Goal: Task Accomplishment & Management: Use online tool/utility

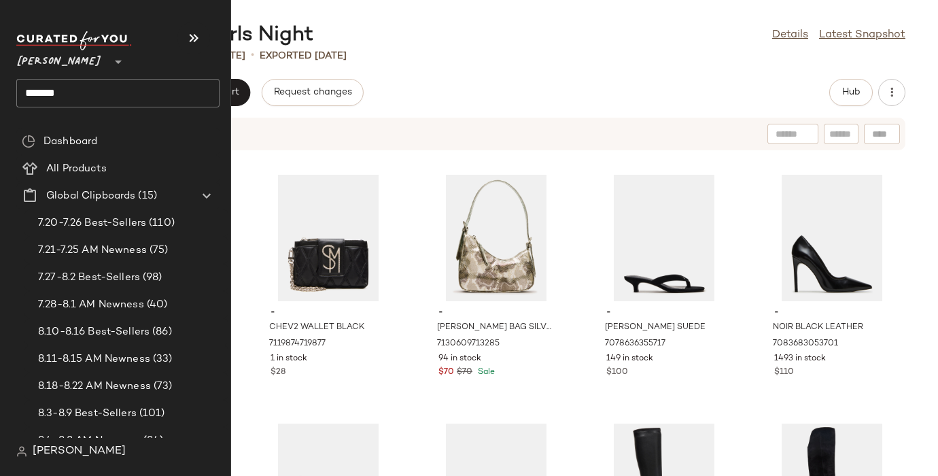
click at [41, 91] on input "*****" at bounding box center [117, 93] width 203 height 29
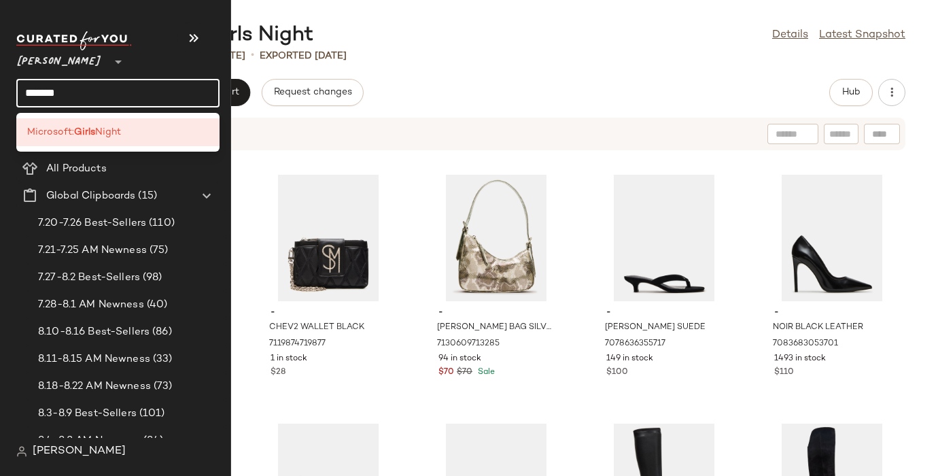
click at [41, 91] on input "*****" at bounding box center [117, 93] width 203 height 29
click at [82, 130] on span "Microsoft: New" at bounding box center [62, 132] width 70 height 14
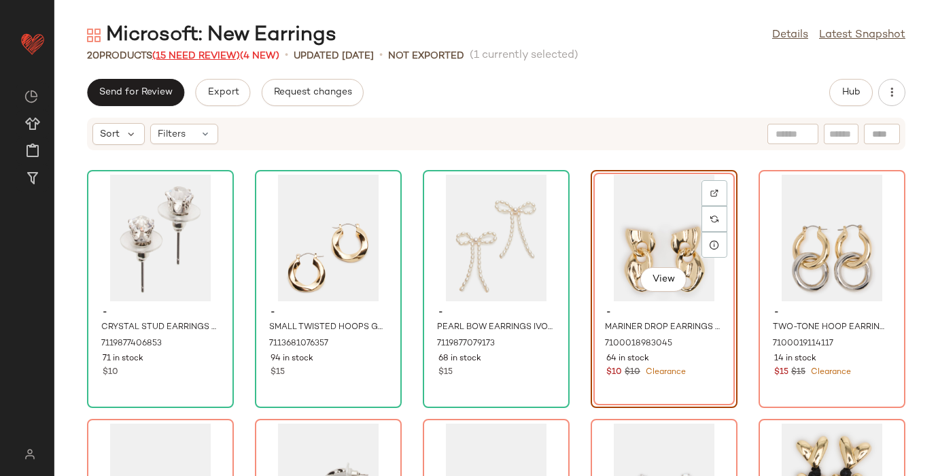
click at [204, 54] on span "(15 Need Review)" at bounding box center [196, 56] width 88 height 10
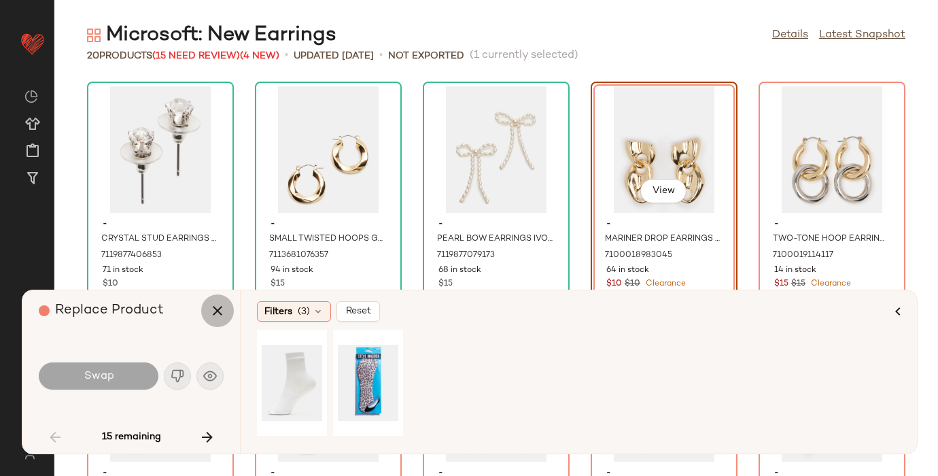
click at [220, 313] on icon "button" at bounding box center [217, 310] width 16 height 16
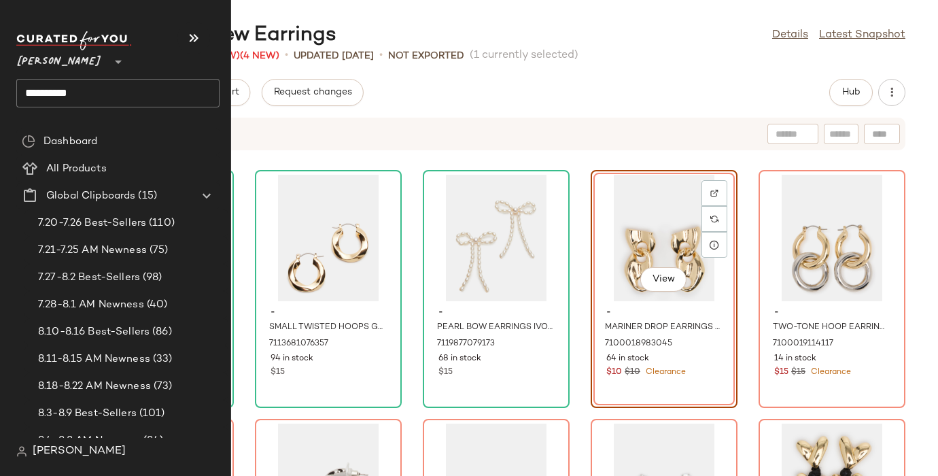
click at [101, 92] on input "********" at bounding box center [117, 93] width 203 height 29
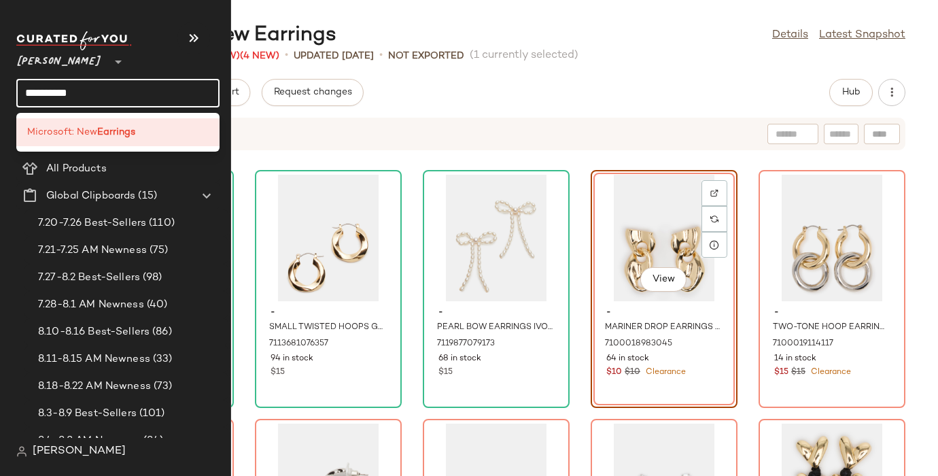
click at [31, 86] on input "********" at bounding box center [117, 93] width 203 height 29
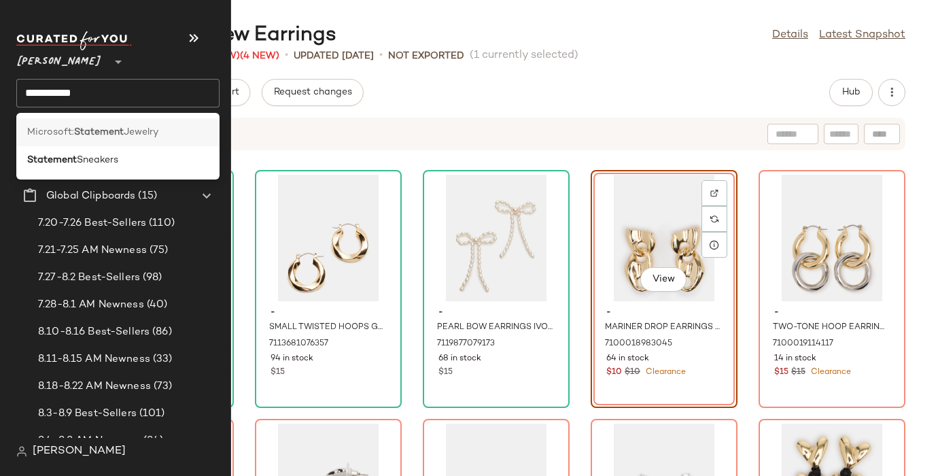
click at [82, 130] on b "Statement" at bounding box center [99, 132] width 50 height 14
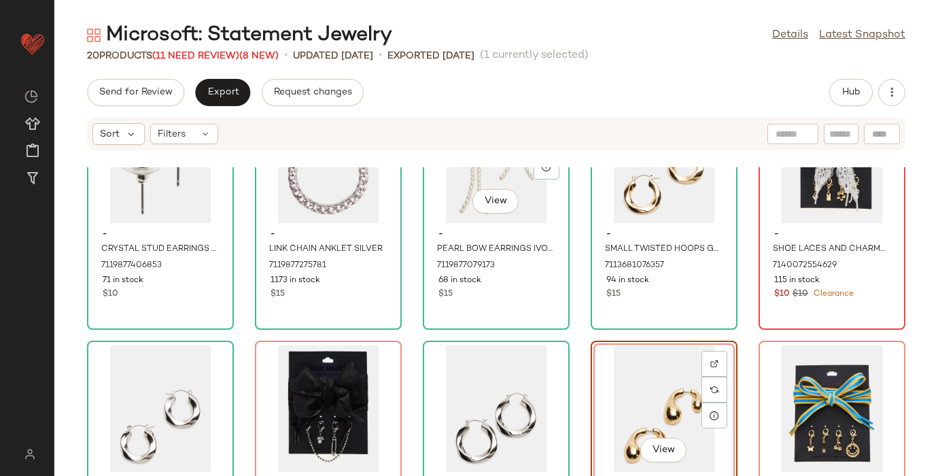
scroll to position [88, 0]
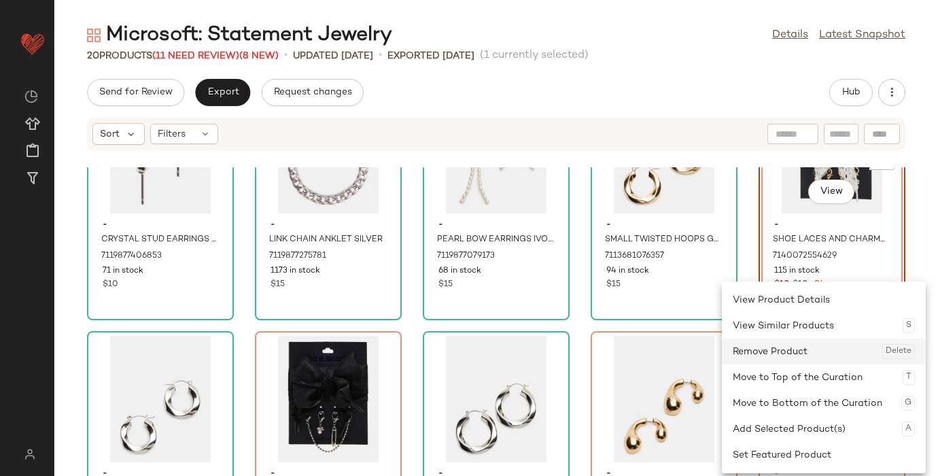
click at [809, 347] on div "Remove Product Delete" at bounding box center [824, 351] width 182 height 26
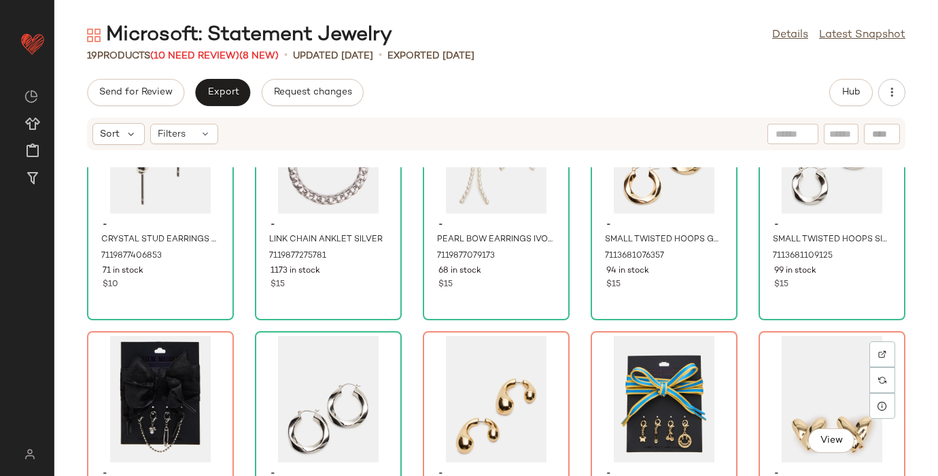
scroll to position [197, 0]
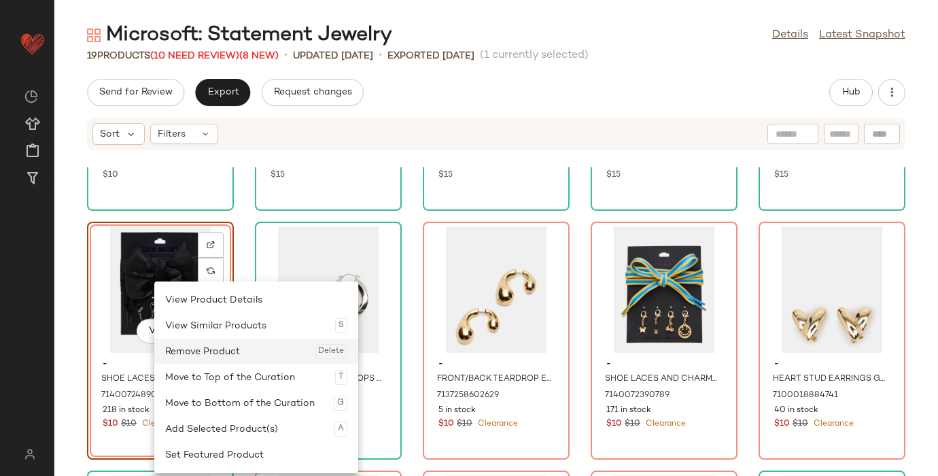
click at [195, 351] on div "Remove Product Delete" at bounding box center [256, 351] width 182 height 26
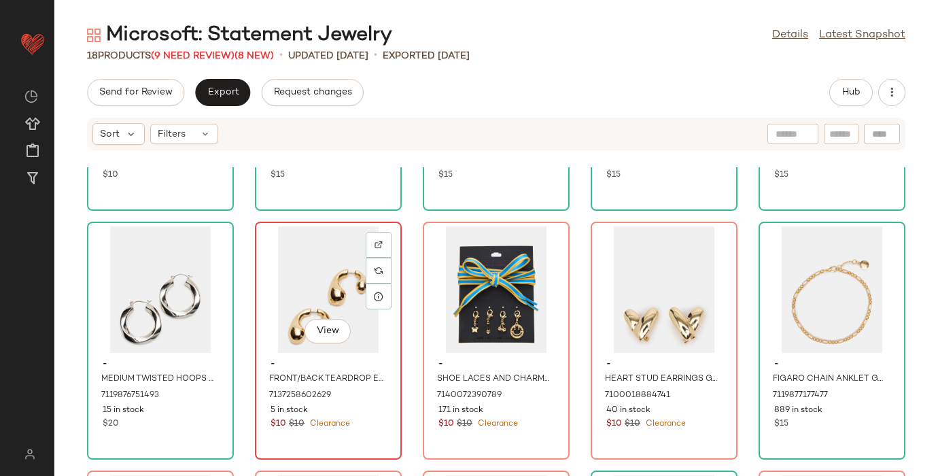
click at [284, 283] on div "View" at bounding box center [328, 289] width 137 height 126
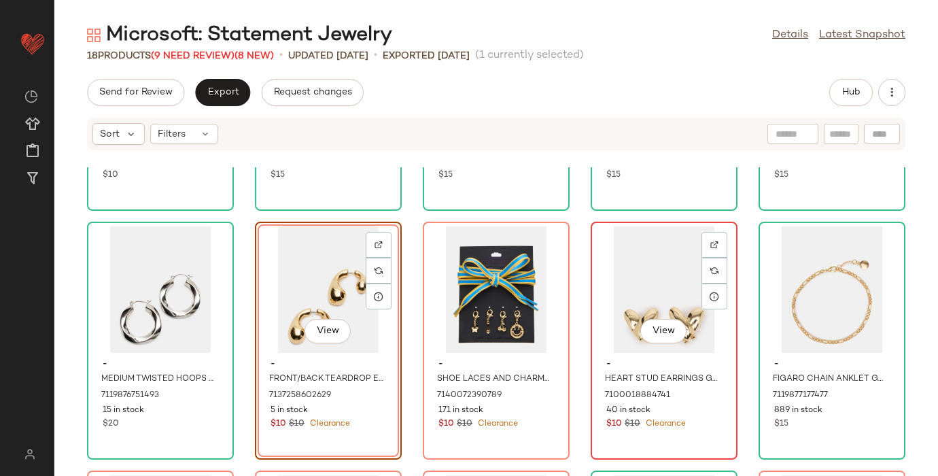
click at [671, 259] on div "View" at bounding box center [663, 289] width 137 height 126
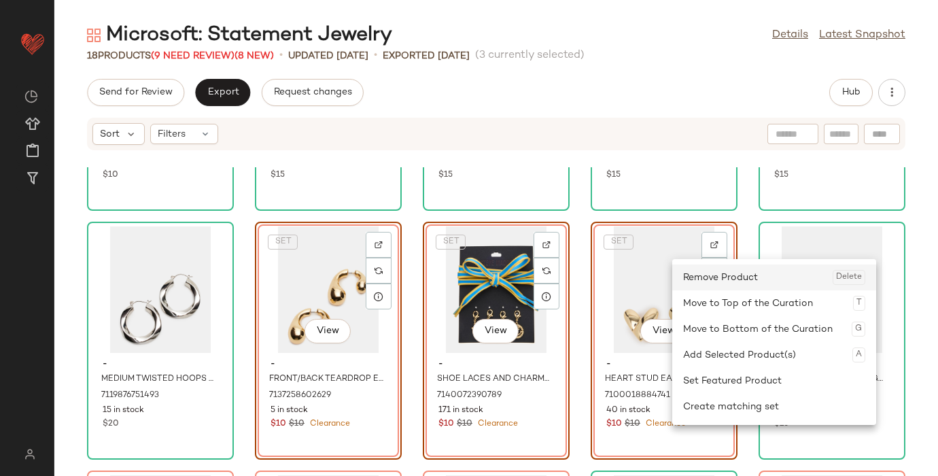
click at [692, 281] on div "Remove Product Delete" at bounding box center [774, 277] width 182 height 26
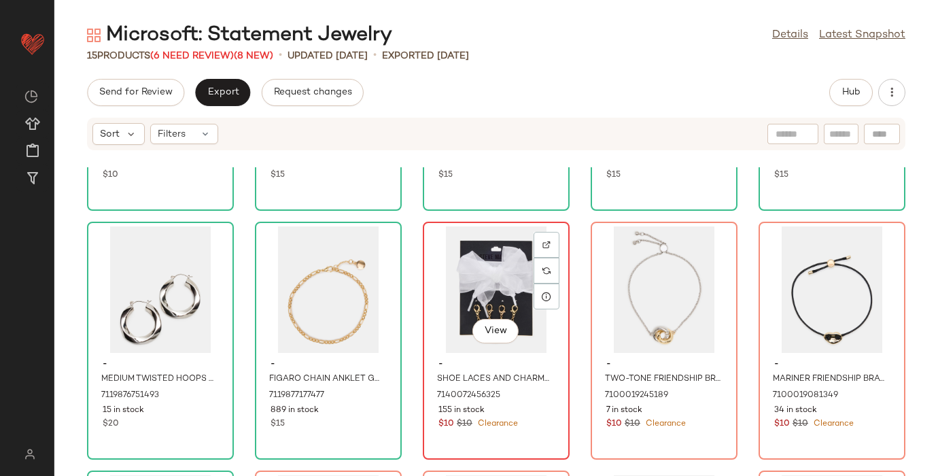
click at [442, 239] on div "View" at bounding box center [495, 289] width 137 height 126
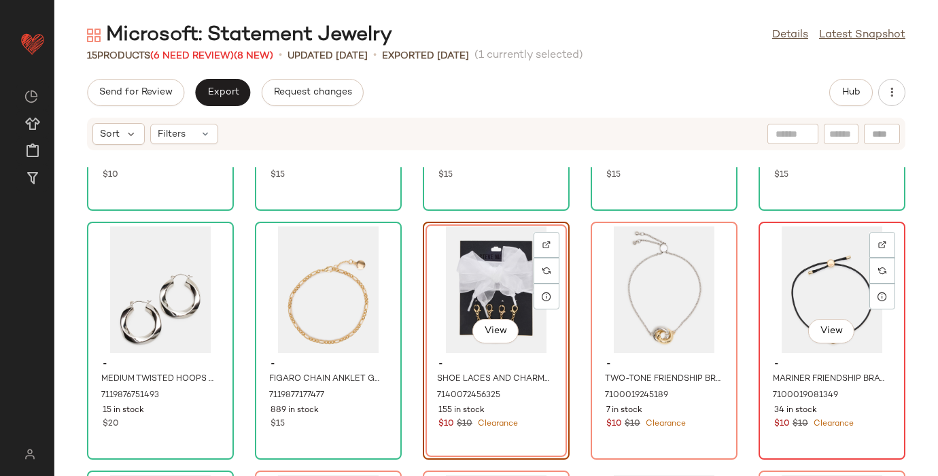
click at [810, 249] on div "View" at bounding box center [831, 289] width 137 height 126
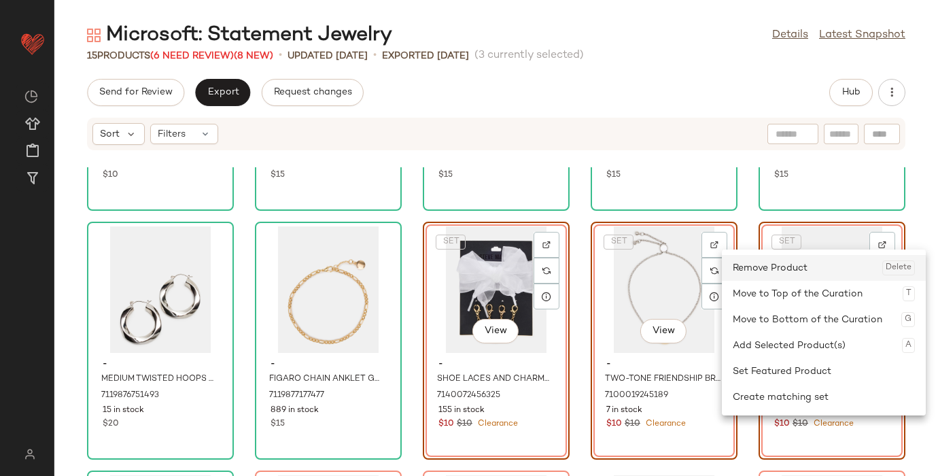
click at [770, 261] on div "Remove Product Delete" at bounding box center [824, 268] width 182 height 26
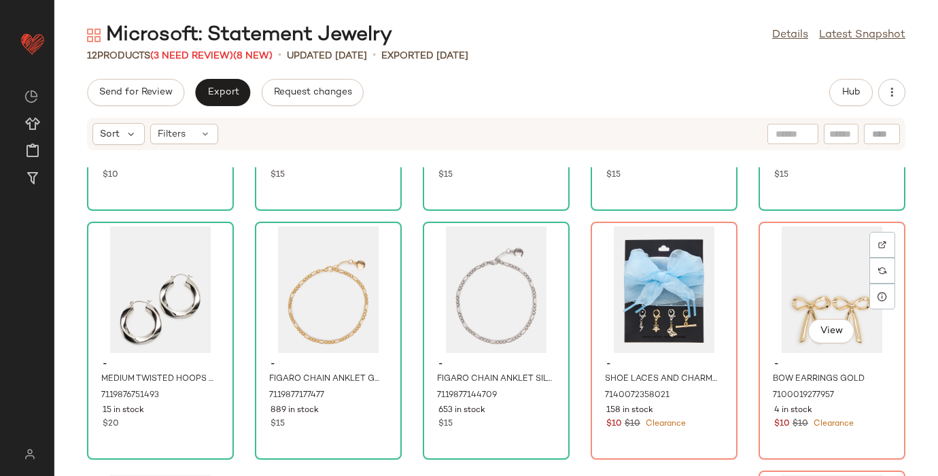
scroll to position [235, 0]
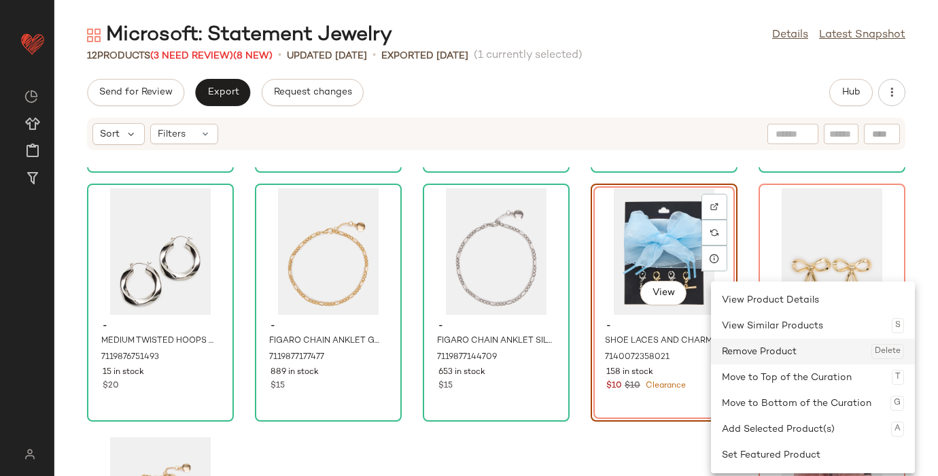
click at [763, 347] on div "Remove Product Delete" at bounding box center [813, 351] width 182 height 26
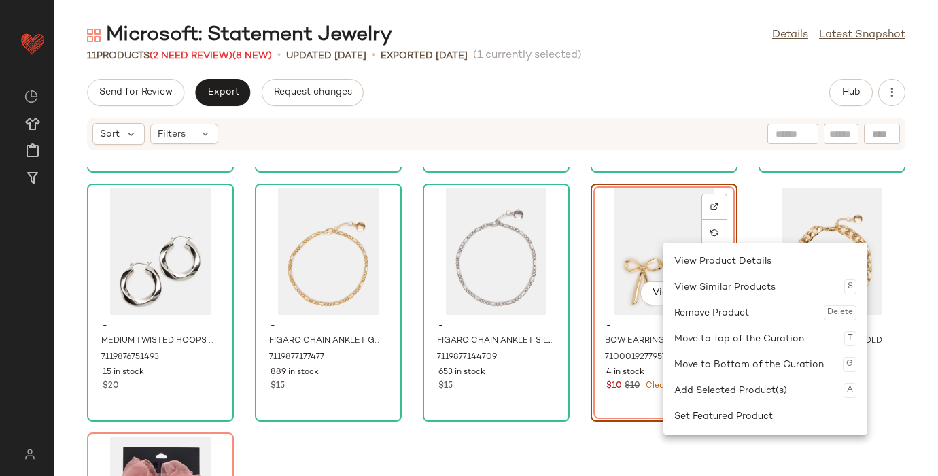
click at [693, 311] on div "Remove Product Delete" at bounding box center [765, 313] width 182 height 26
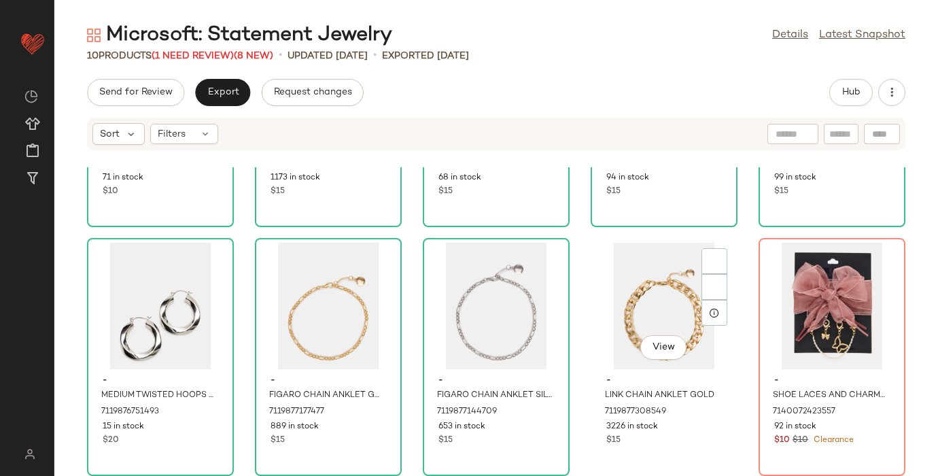
scroll to position [181, 0]
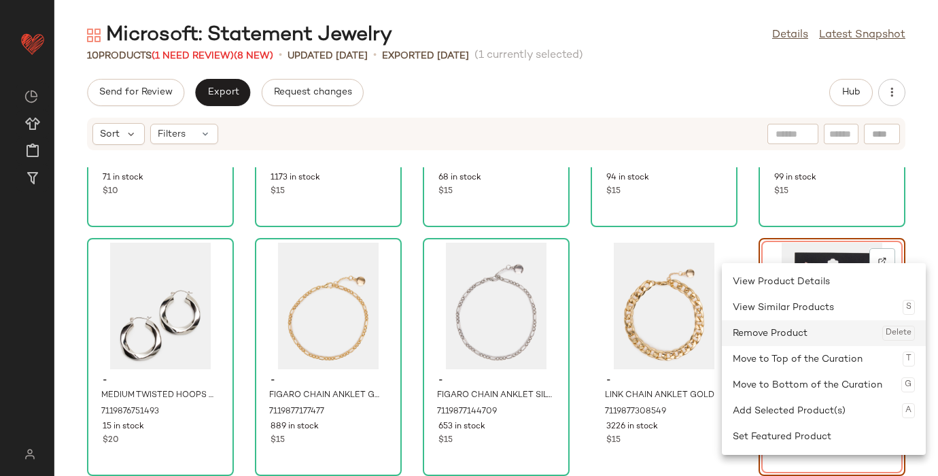
click at [797, 335] on div "Remove Product Delete" at bounding box center [824, 333] width 182 height 26
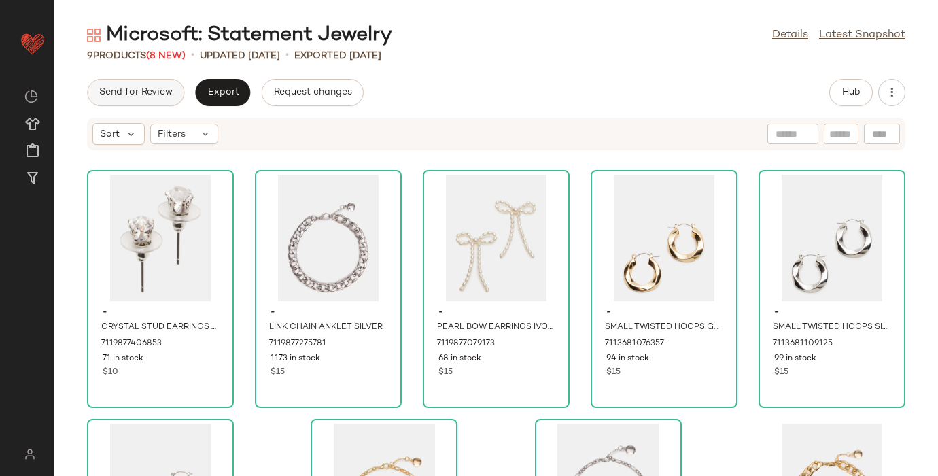
click at [124, 87] on span "Send for Review" at bounding box center [136, 92] width 74 height 11
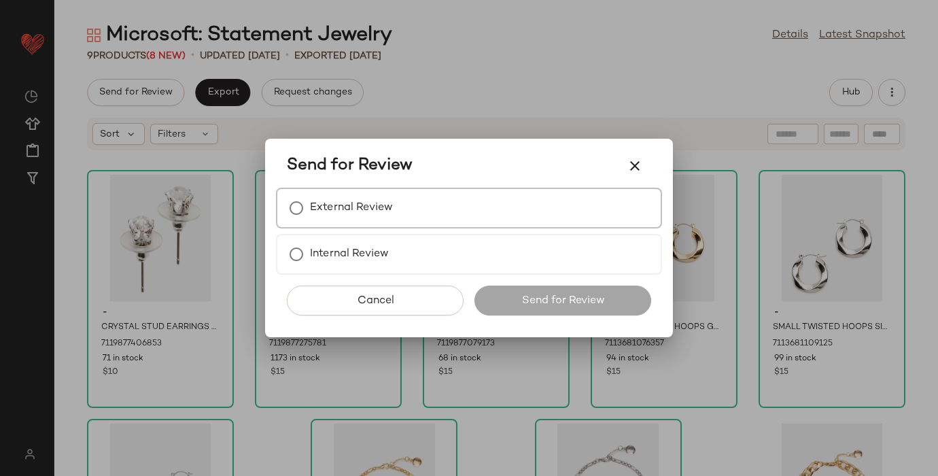
click at [330, 203] on label "External Review" at bounding box center [351, 207] width 83 height 27
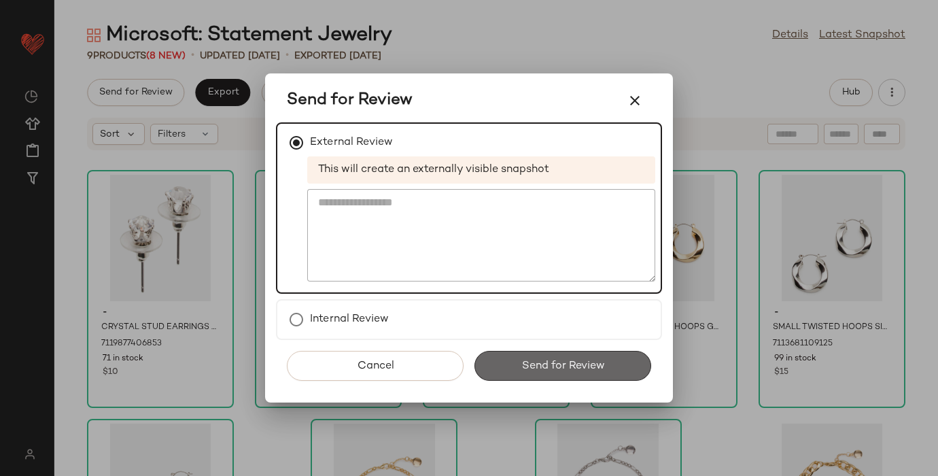
click at [572, 368] on span "Send for Review" at bounding box center [563, 366] width 84 height 13
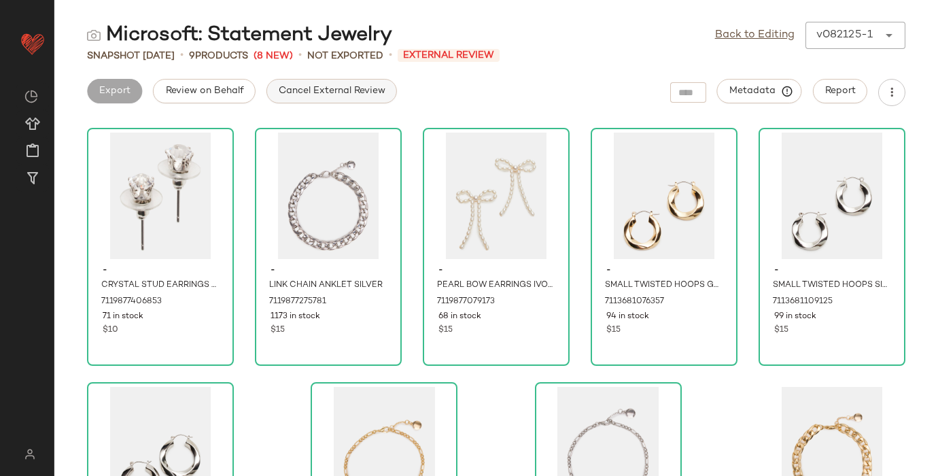
click at [311, 89] on span "Cancel External Review" at bounding box center [331, 91] width 107 height 11
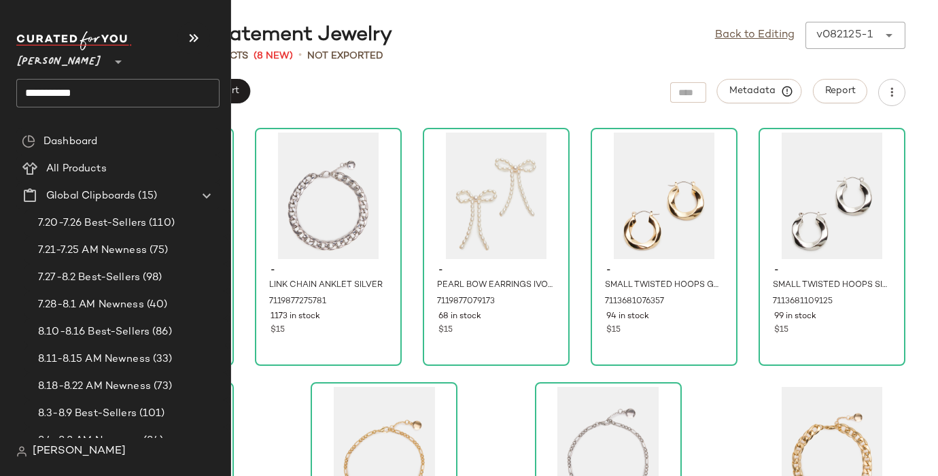
click at [48, 85] on input "*********" at bounding box center [117, 93] width 203 height 29
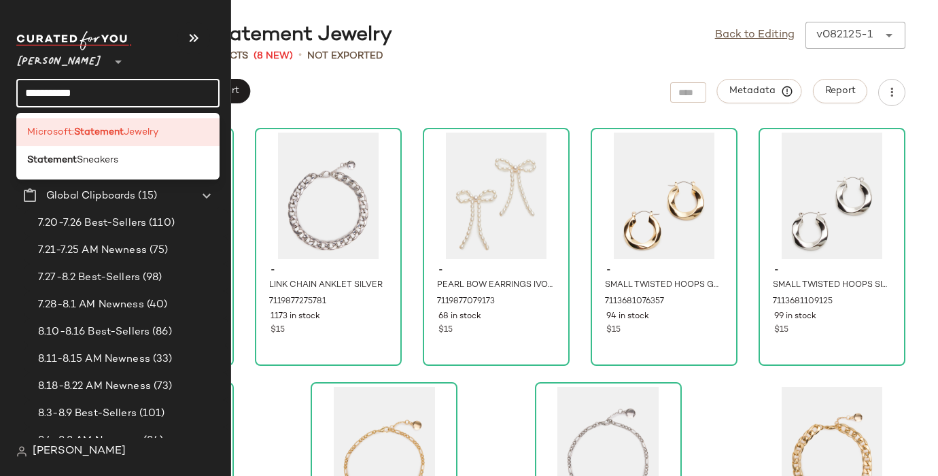
click at [48, 85] on input "*********" at bounding box center [117, 93] width 203 height 29
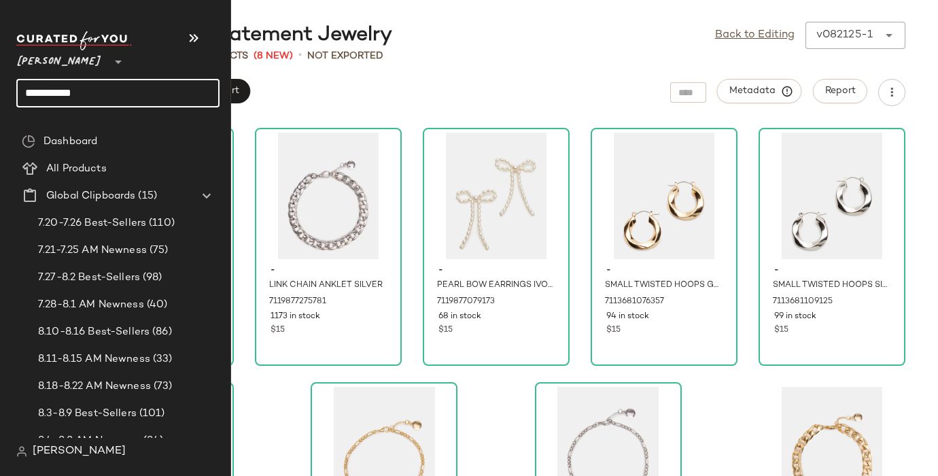
click at [48, 85] on input "*********" at bounding box center [117, 93] width 203 height 29
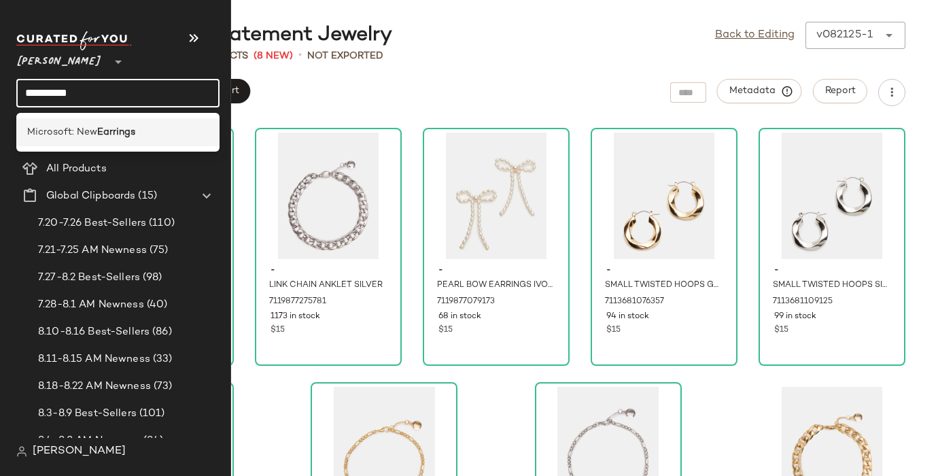
type input "********"
click at [101, 133] on b "Earrings" at bounding box center [116, 132] width 38 height 14
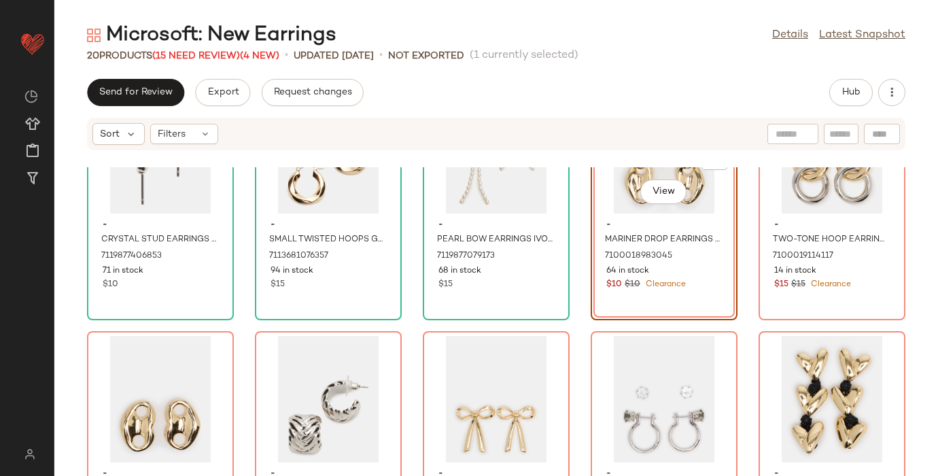
scroll to position [107, 0]
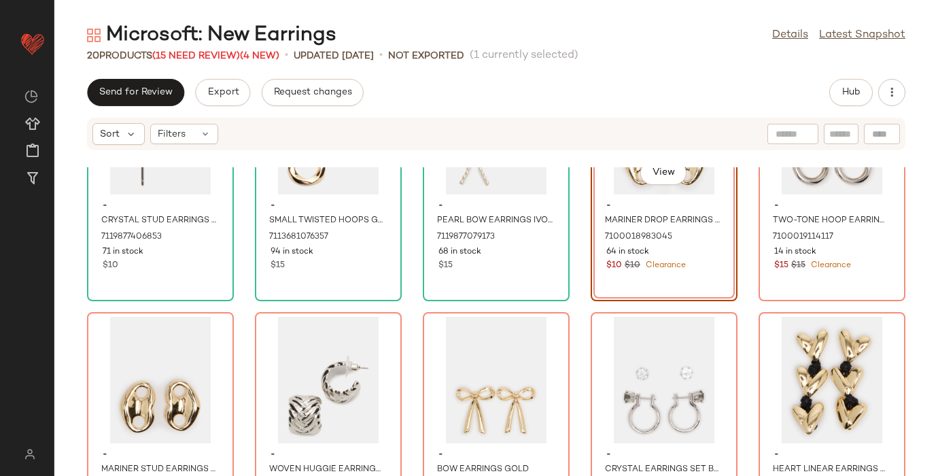
click at [669, 287] on div "View - MARINER DROP EARRINGS GOLD 7100018983045 64 in stock $10 $10 Clearance" at bounding box center [664, 182] width 147 height 238
click at [776, 337] on div "View" at bounding box center [831, 380] width 137 height 126
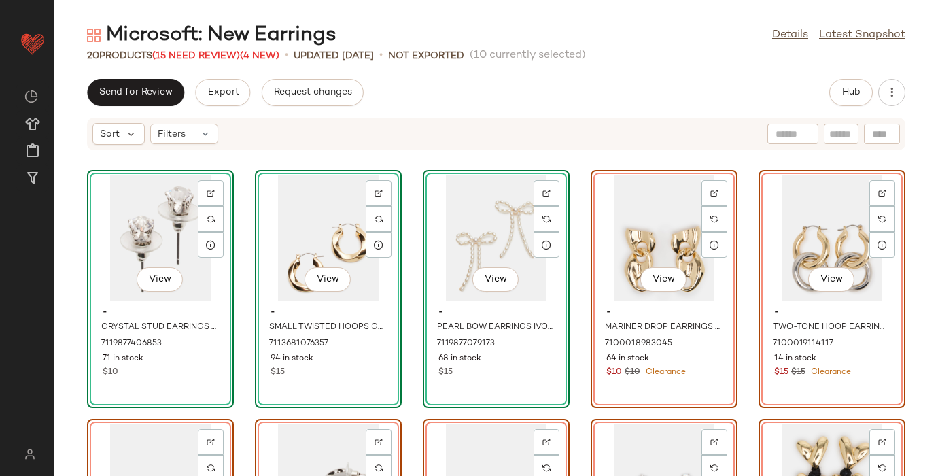
click at [578, 319] on div "View - CRYSTAL STUD EARRINGS SILVER 7119877406853 71 in stock $10 View - SMALL …" at bounding box center [496, 321] width 884 height 309
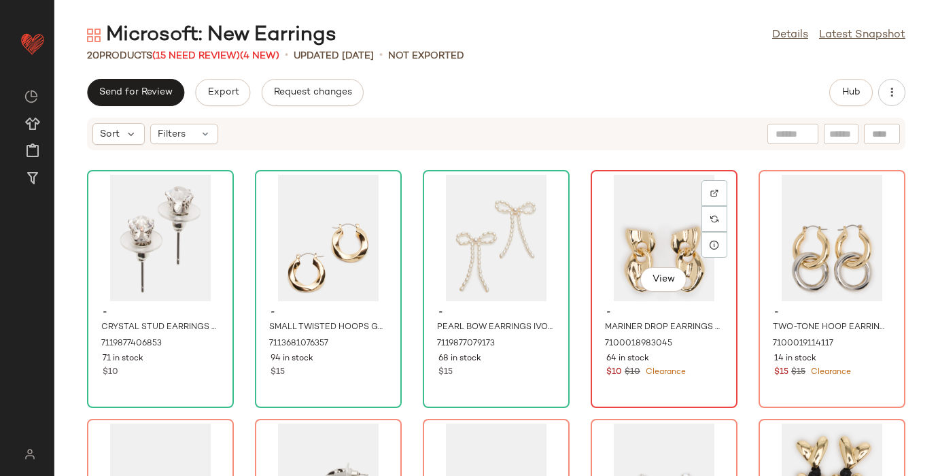
click at [678, 289] on div "View" at bounding box center [663, 280] width 46 height 27
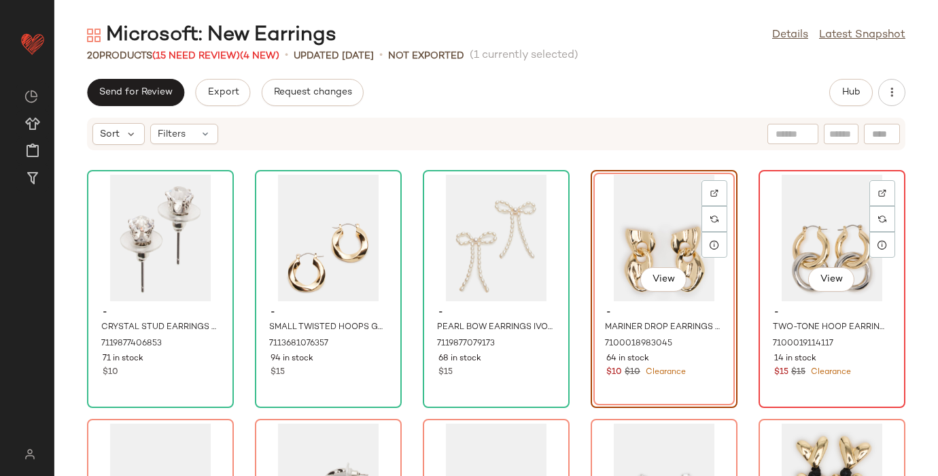
click at [818, 192] on div "View" at bounding box center [831, 238] width 137 height 126
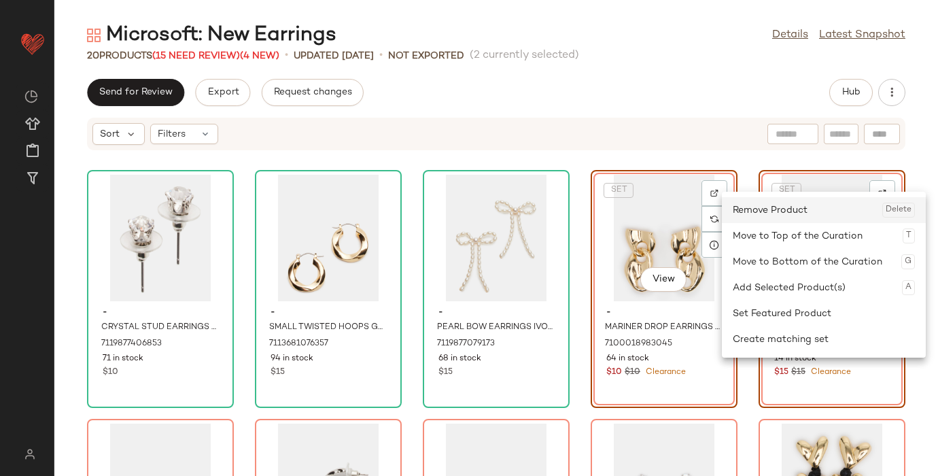
click at [756, 213] on div "Remove Product Delete" at bounding box center [824, 210] width 182 height 26
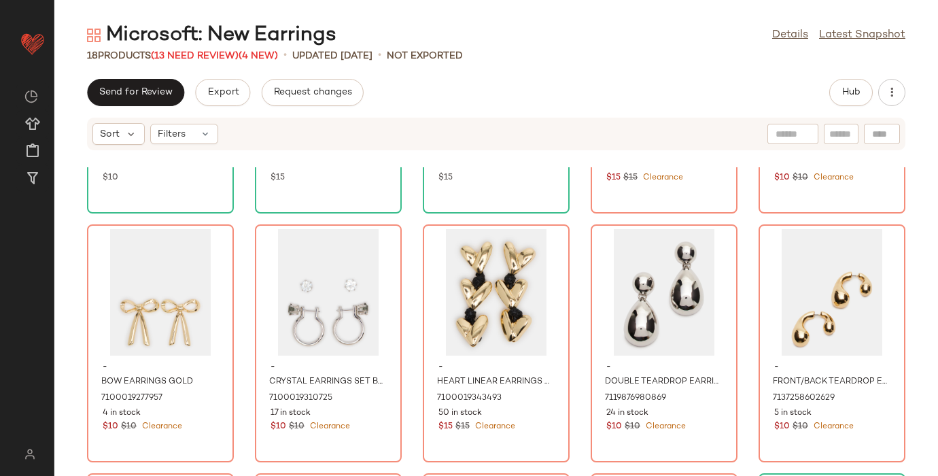
scroll to position [199, 0]
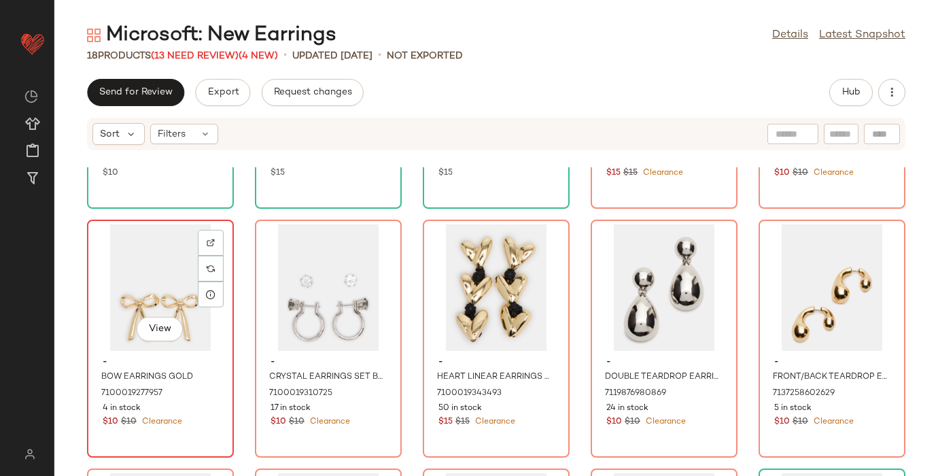
click at [126, 239] on div "View" at bounding box center [160, 287] width 137 height 126
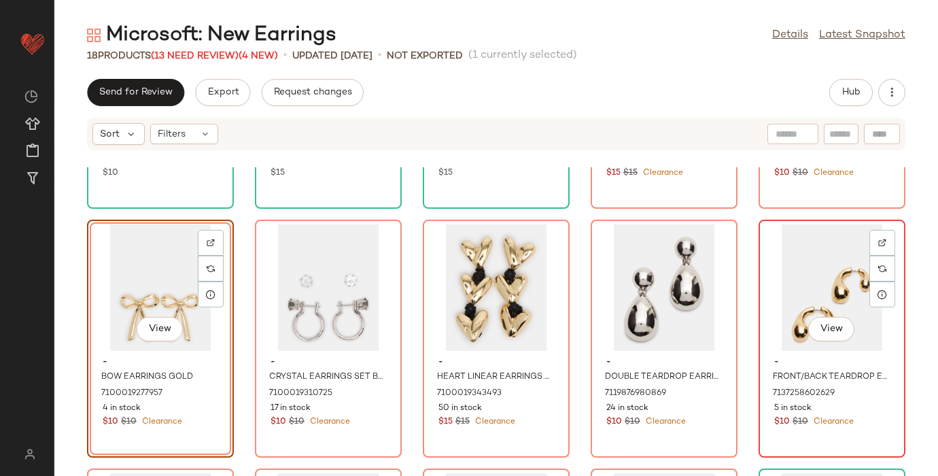
click at [776, 253] on div "View" at bounding box center [831, 287] width 137 height 126
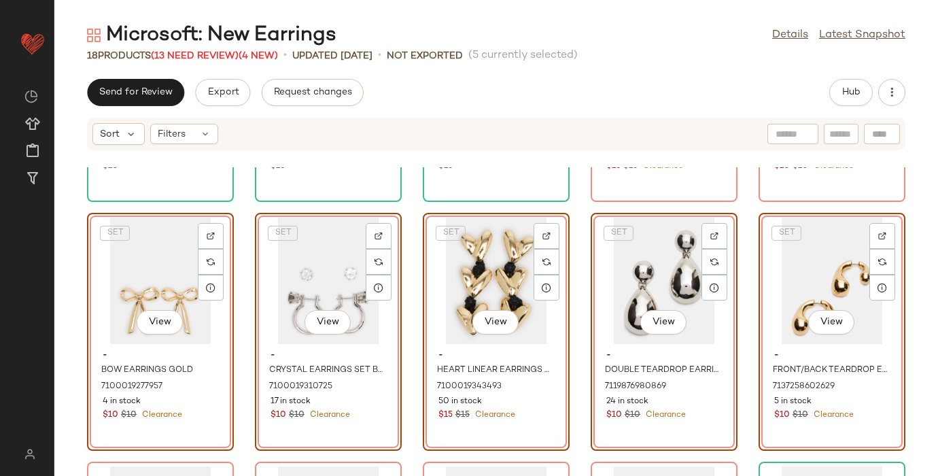
scroll to position [235, 0]
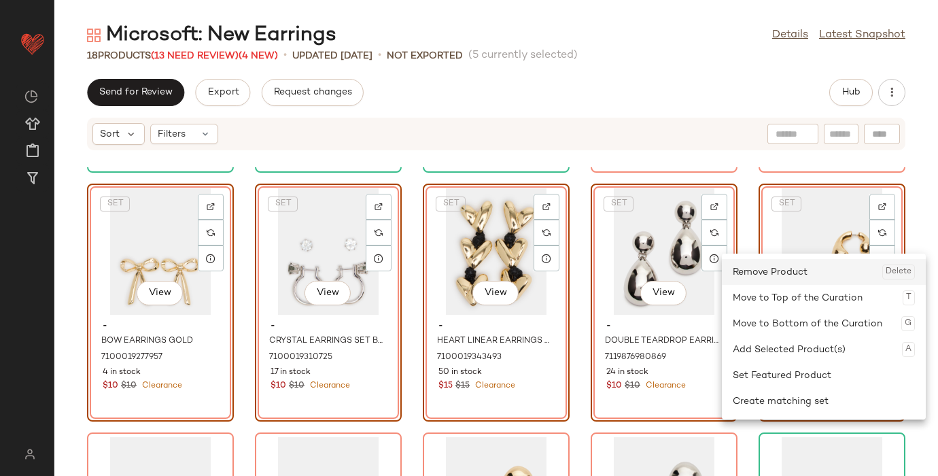
click at [756, 271] on div "Remove Product Delete" at bounding box center [824, 272] width 182 height 26
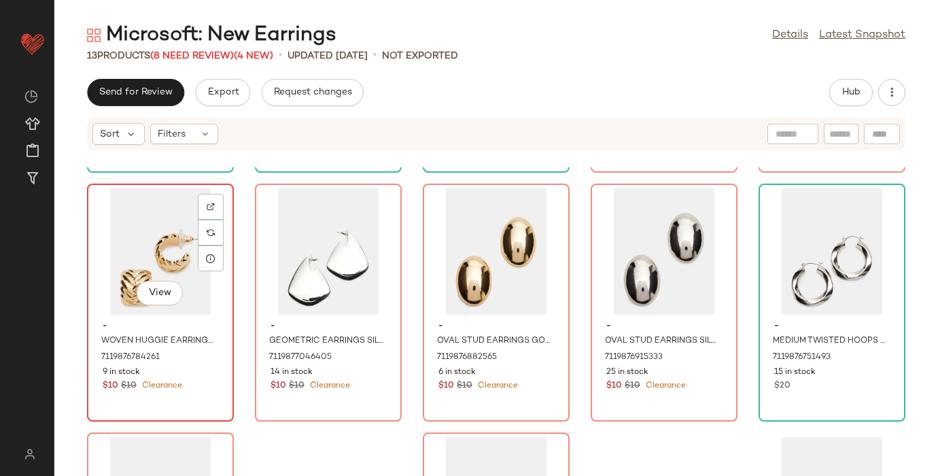
click at [133, 226] on div "View" at bounding box center [160, 251] width 137 height 126
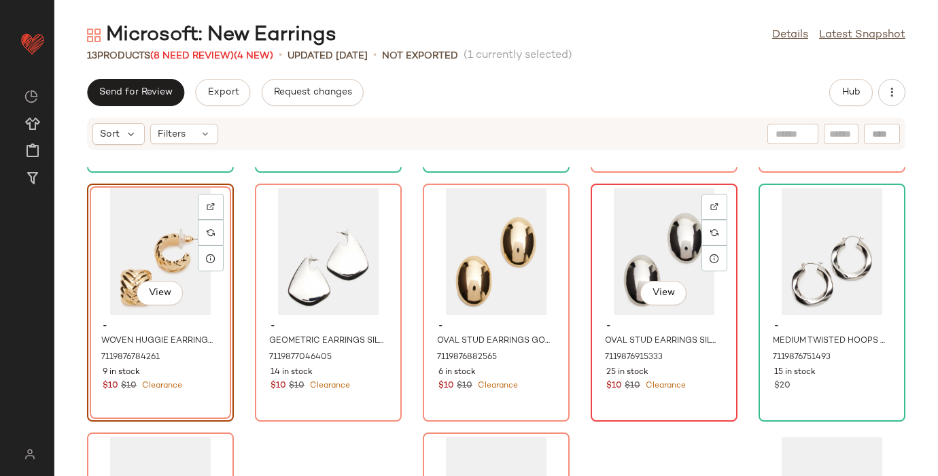
click at [637, 206] on div "View" at bounding box center [663, 251] width 137 height 126
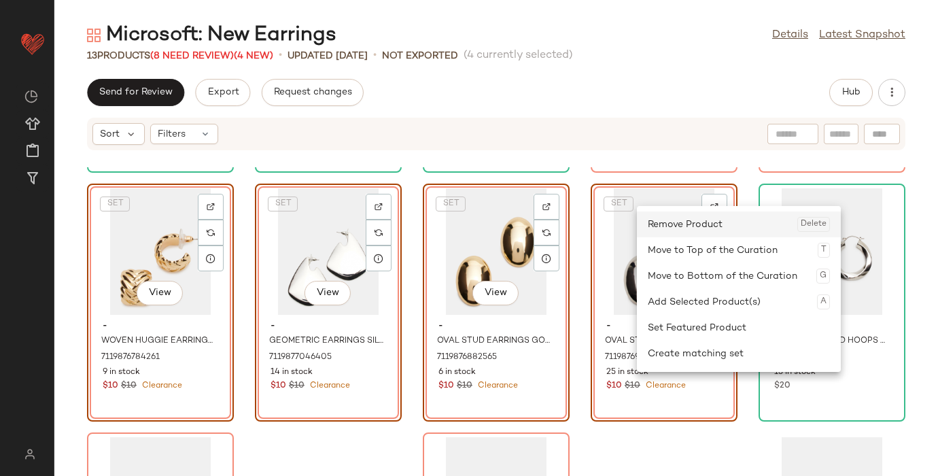
click at [654, 230] on div "Remove Product Delete" at bounding box center [739, 224] width 182 height 26
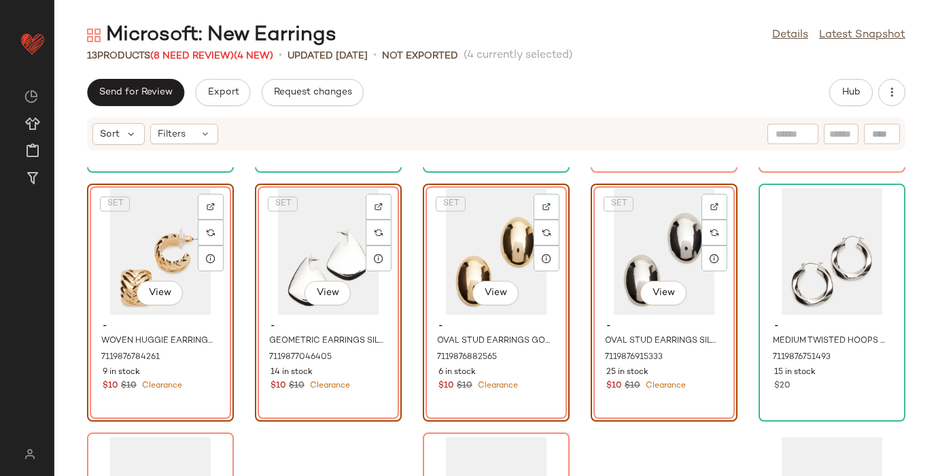
scroll to position [181, 0]
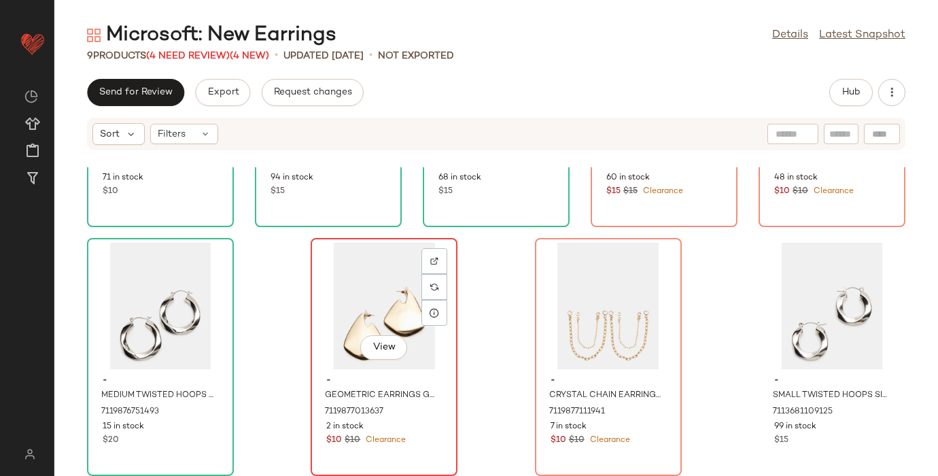
click at [354, 265] on div "View" at bounding box center [383, 306] width 137 height 126
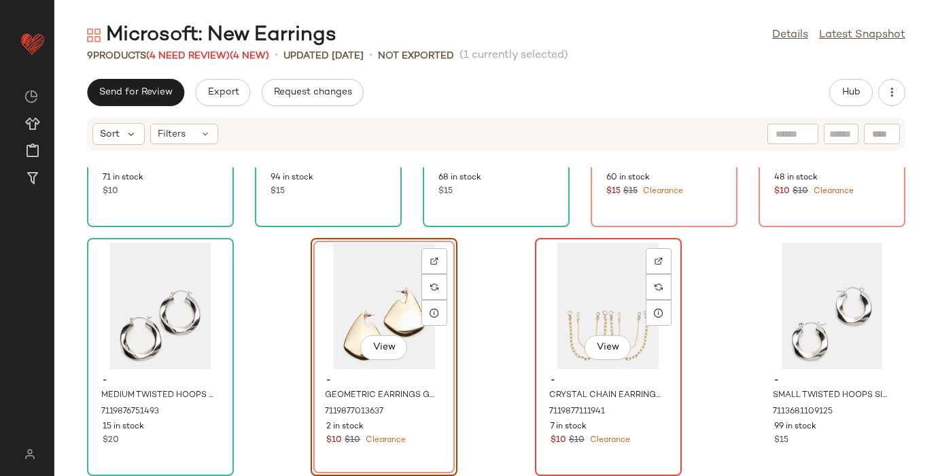
click at [572, 262] on div "View" at bounding box center [608, 306] width 137 height 126
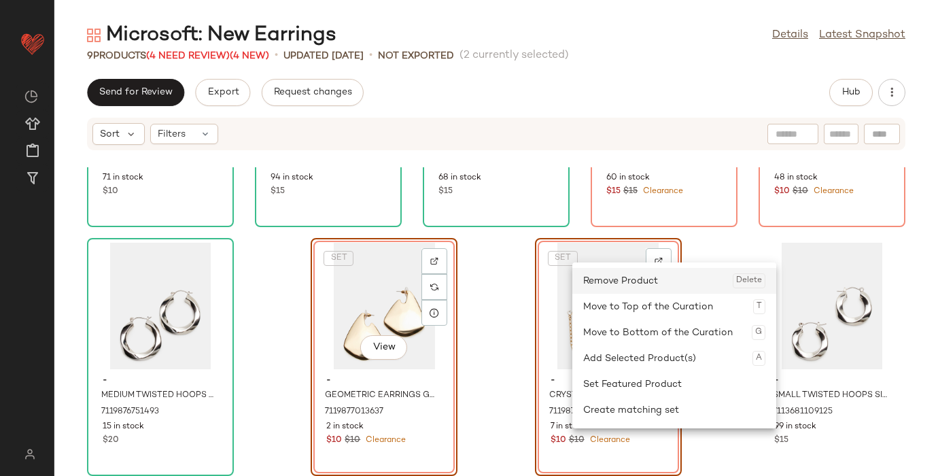
click at [604, 269] on div "Remove Product Delete" at bounding box center [674, 281] width 182 height 26
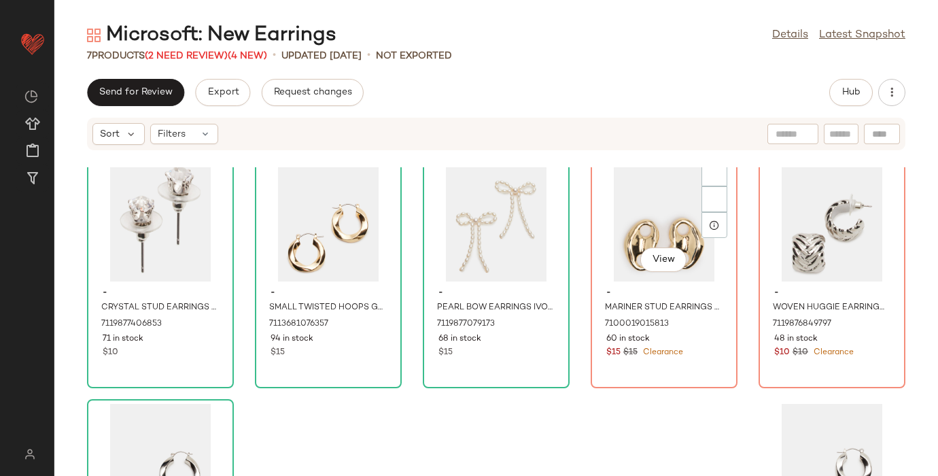
scroll to position [4, 0]
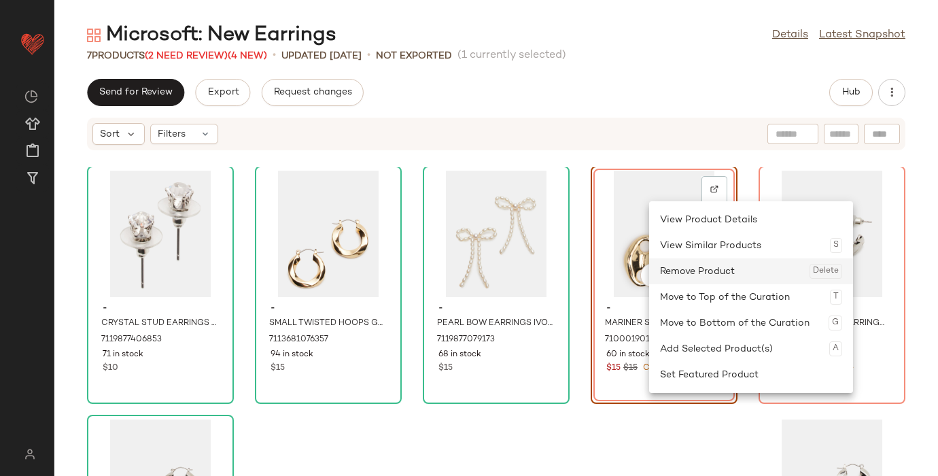
click at [693, 273] on div "Remove Product Delete" at bounding box center [751, 271] width 182 height 26
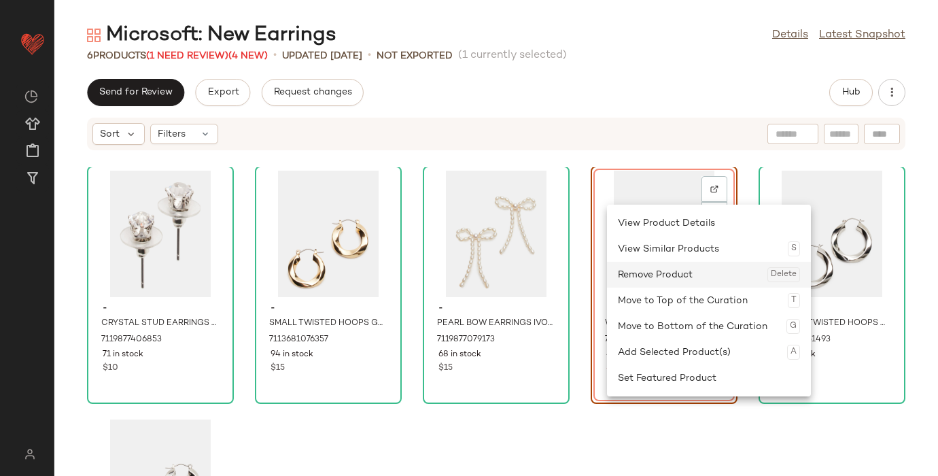
click at [652, 269] on div "Remove Product Delete" at bounding box center [709, 275] width 182 height 26
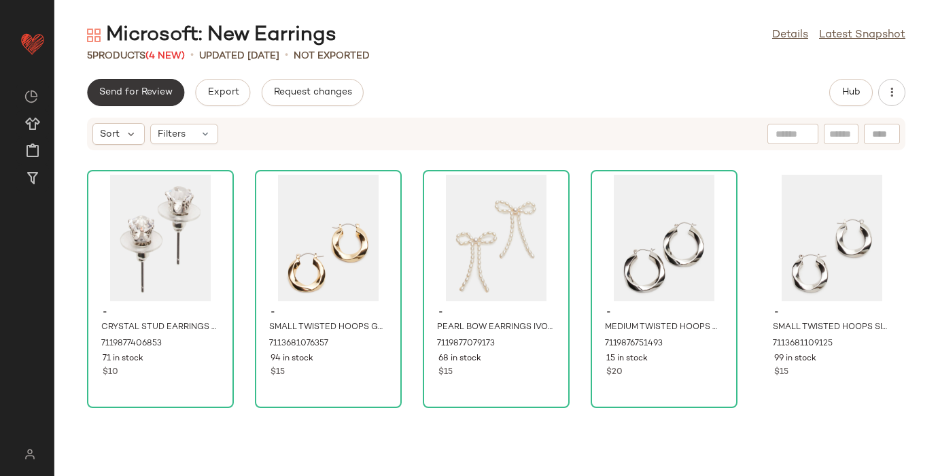
click at [102, 99] on button "Send for Review" at bounding box center [135, 92] width 97 height 27
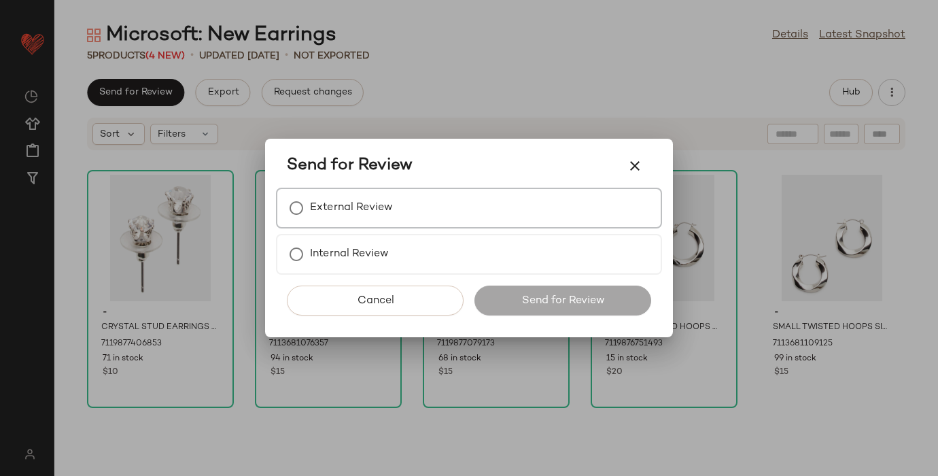
click at [355, 219] on label "External Review" at bounding box center [351, 207] width 83 height 27
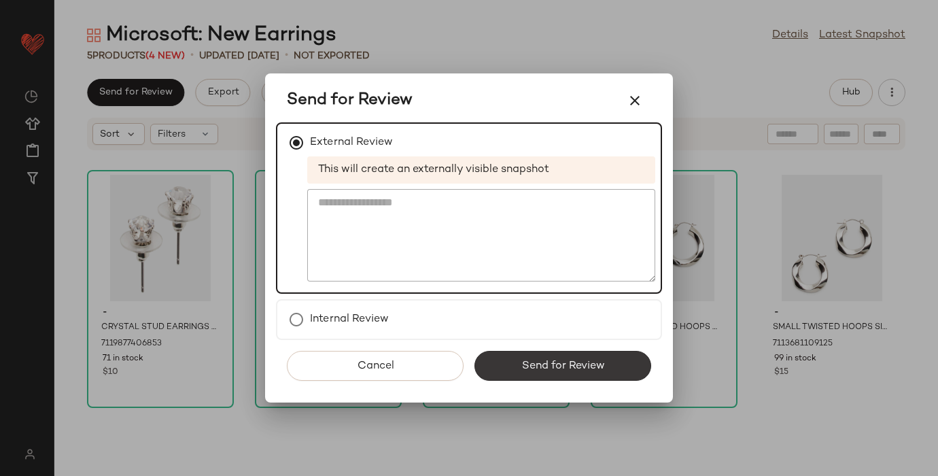
click at [529, 367] on span "Send for Review" at bounding box center [563, 366] width 84 height 13
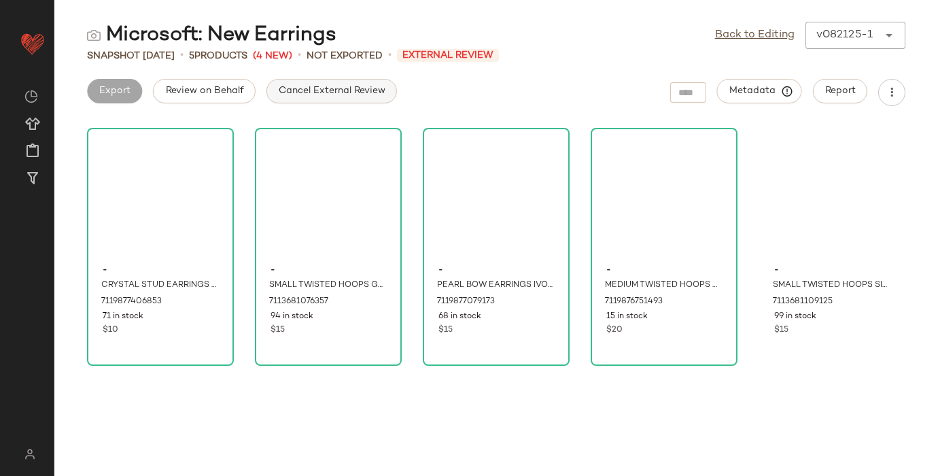
click at [314, 92] on span "Cancel External Review" at bounding box center [331, 91] width 107 height 11
